Goal: Navigation & Orientation: Find specific page/section

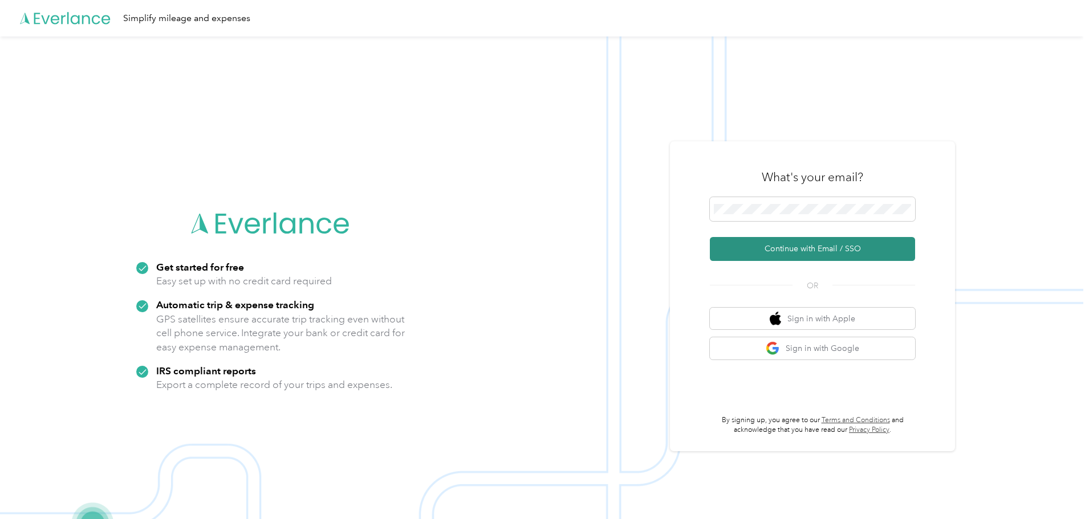
click at [795, 255] on button "Continue with Email / SSO" at bounding box center [812, 249] width 205 height 24
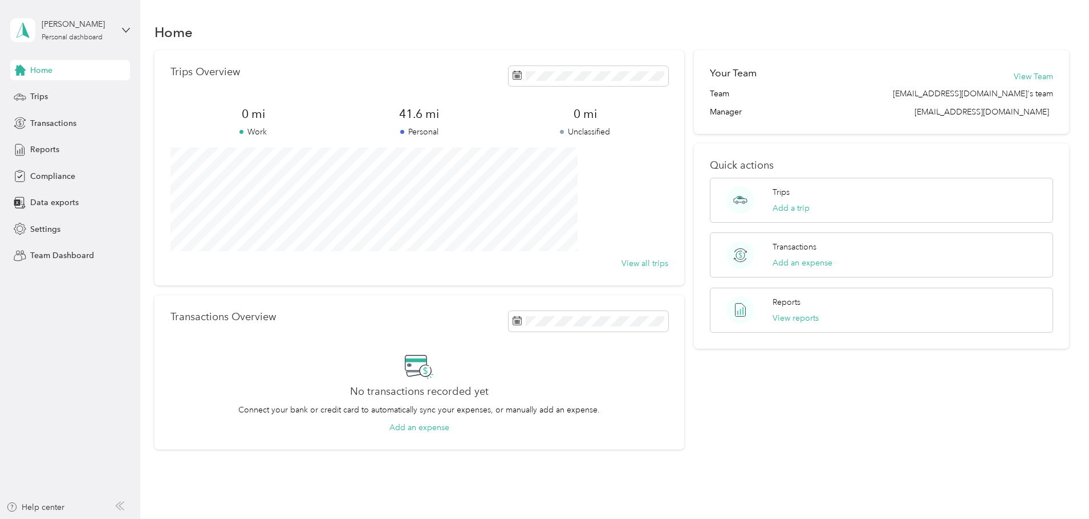
click at [366, 43] on div "Home" at bounding box center [612, 32] width 915 height 24
click at [73, 37] on div "Personal dashboard" at bounding box center [72, 37] width 61 height 7
click at [350, 20] on div "Home" at bounding box center [612, 32] width 915 height 24
click at [51, 109] on div "Home Trips Transactions Reports Compliance Data exports Settings Team Dashboard" at bounding box center [70, 163] width 120 height 206
click at [44, 96] on span "Trips" at bounding box center [39, 97] width 18 height 12
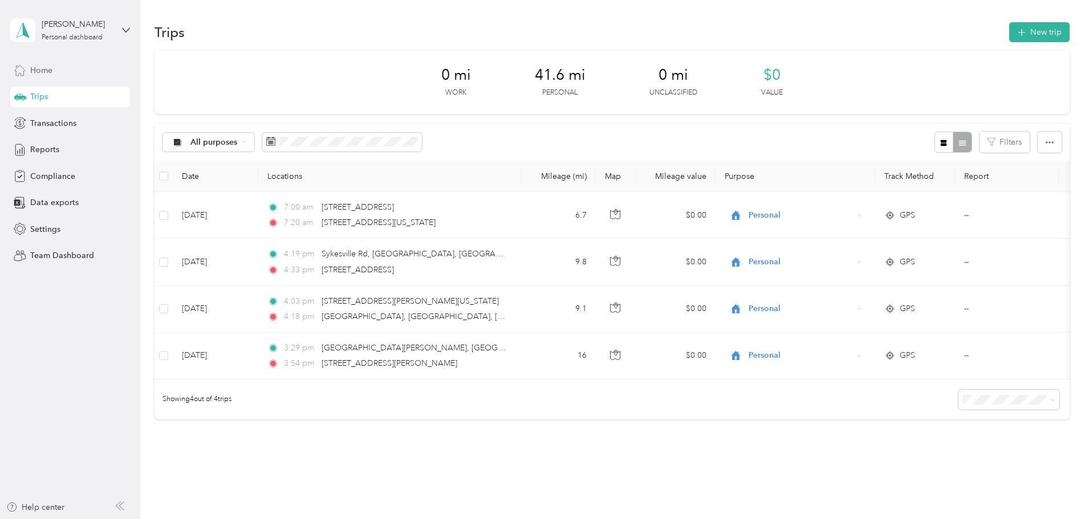
click at [66, 79] on div "Home" at bounding box center [70, 70] width 120 height 21
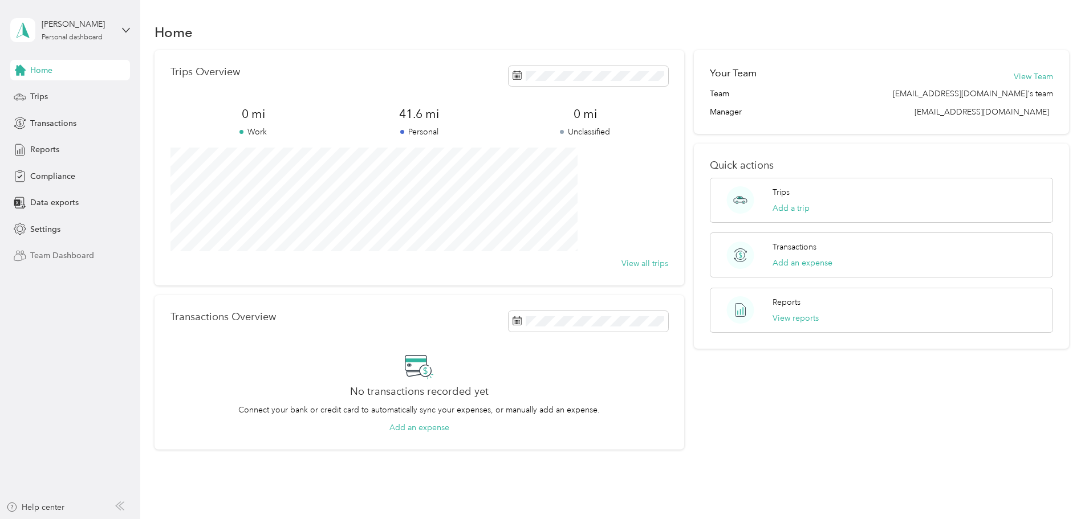
click at [60, 249] on div "Team Dashboard" at bounding box center [70, 256] width 120 height 21
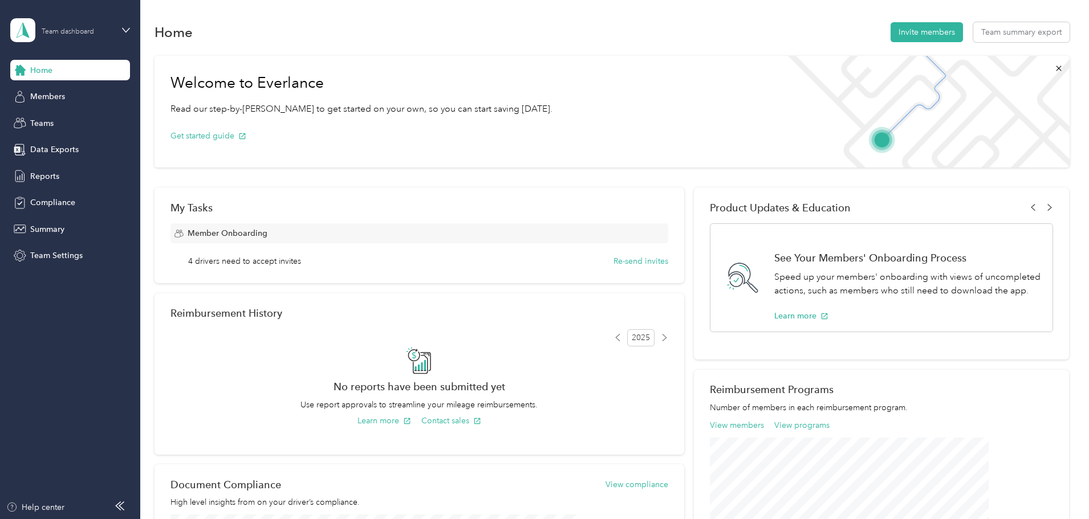
click at [62, 38] on div "Team dashboard" at bounding box center [61, 30] width 103 height 24
click at [63, 117] on div "Personal dashboard" at bounding box center [57, 119] width 72 height 12
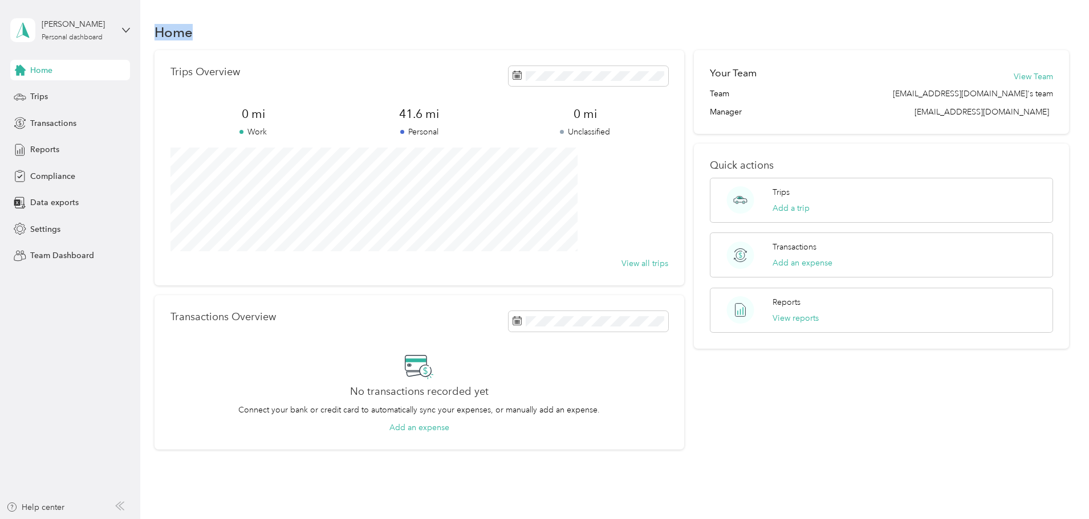
drag, startPoint x: 275, startPoint y: 32, endPoint x: 205, endPoint y: 31, distance: 70.1
click at [205, 31] on div "Home" at bounding box center [612, 32] width 915 height 24
click at [221, 62] on div "Trips Overview 0 mi Work 41.6 mi Personal 0 mi Unclassified View all trips Tran…" at bounding box center [612, 250] width 915 height 400
click at [891, 366] on div "Your Team View Team Team [EMAIL_ADDRESS][DOMAIN_NAME]'s team Manager [PERSON_NA…" at bounding box center [881, 250] width 375 height 400
